Goal: Task Accomplishment & Management: Use online tool/utility

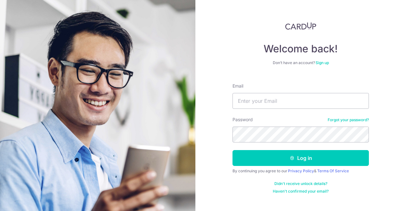
click at [256, 91] on div "Email" at bounding box center [300, 96] width 136 height 26
click at [256, 97] on input "Email" at bounding box center [300, 101] width 136 height 16
type input "[EMAIL_ADDRESS][DOMAIN_NAME]"
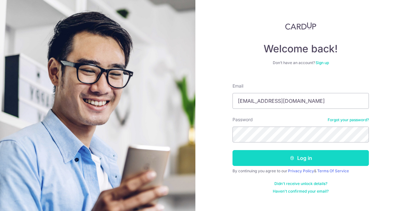
click at [279, 160] on button "Log in" at bounding box center [300, 158] width 136 height 16
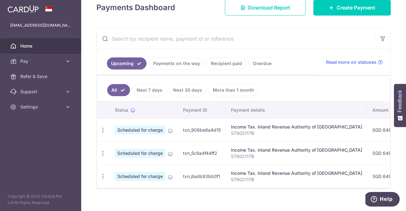
scroll to position [103, 0]
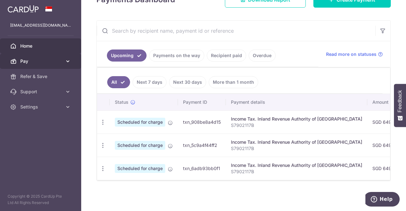
click at [27, 62] on span "Pay" at bounding box center [41, 61] width 42 height 6
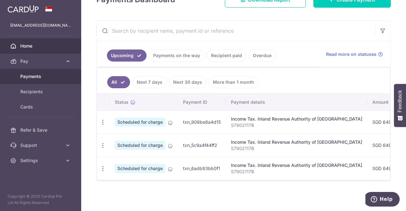
click at [30, 80] on link "Payments" at bounding box center [40, 76] width 81 height 15
